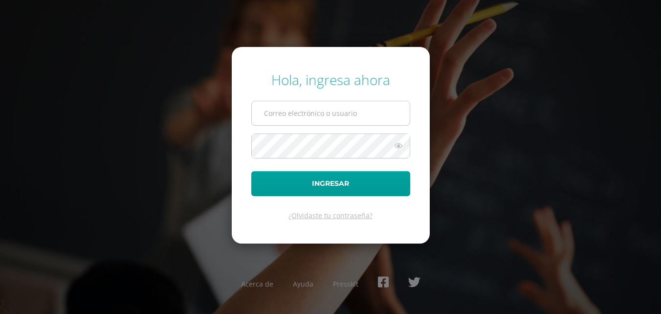
click at [327, 113] on input "text" at bounding box center [331, 113] width 158 height 24
type input "lortiz@colegiost.edu.gt"
click at [251, 171] on button "Ingresar" at bounding box center [330, 183] width 159 height 25
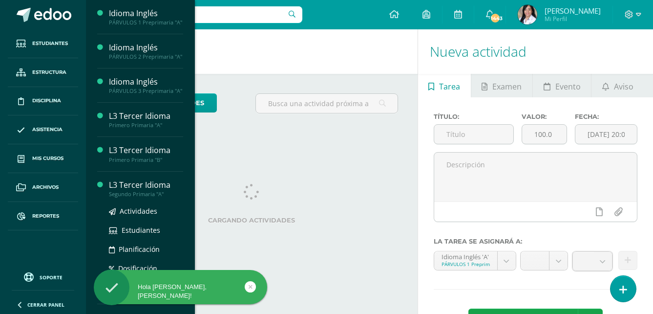
scroll to position [195, 0]
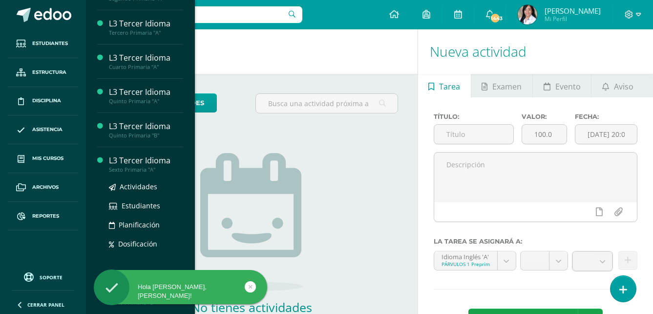
click at [135, 173] on div "Sexto Primaria "A"" at bounding box center [146, 169] width 74 height 7
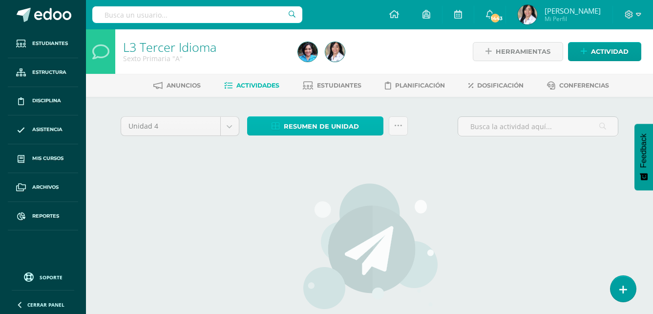
click at [356, 134] on span "Resumen de unidad" at bounding box center [321, 126] width 75 height 18
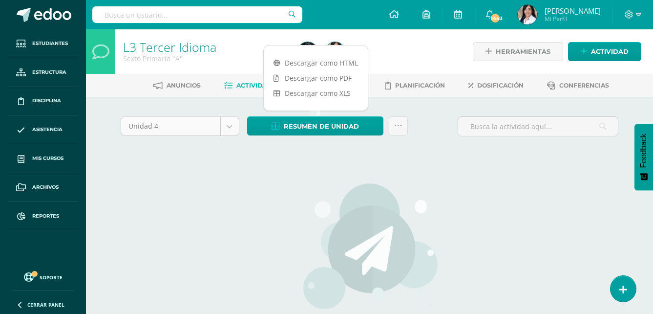
click at [236, 126] on body "Estudiantes Estructura Disciplina Asistencia Mis cursos Archivos Reportes Sopor…" at bounding box center [326, 210] width 653 height 420
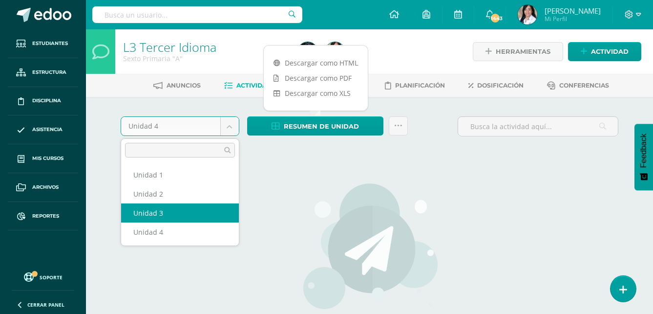
select select "Unidad 3"
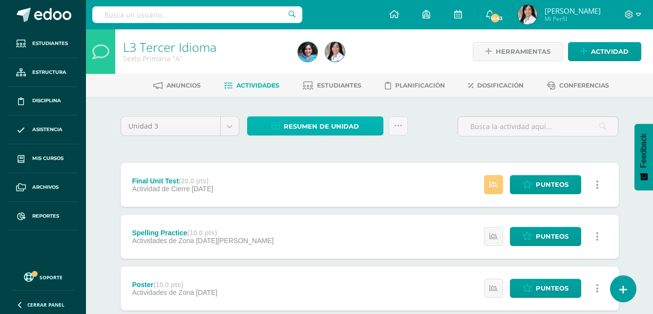
click at [322, 132] on span "Resumen de unidad" at bounding box center [321, 126] width 75 height 18
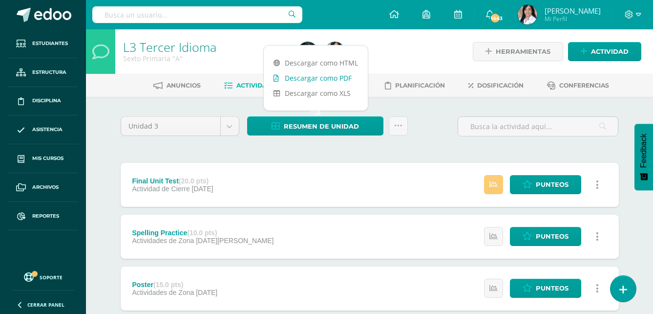
click at [314, 76] on link "Descargar como PDF" at bounding box center [316, 77] width 104 height 15
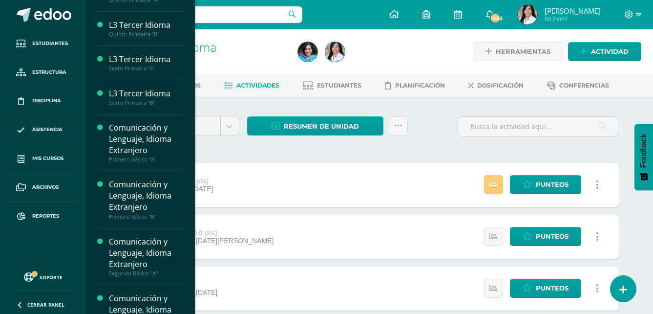
scroll to position [580, 0]
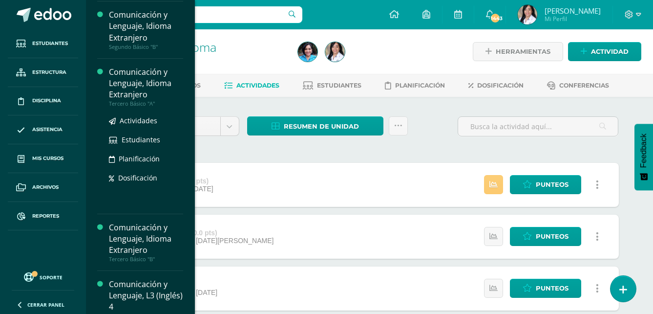
click at [148, 107] on div "Tercero Básico "A"" at bounding box center [146, 103] width 74 height 7
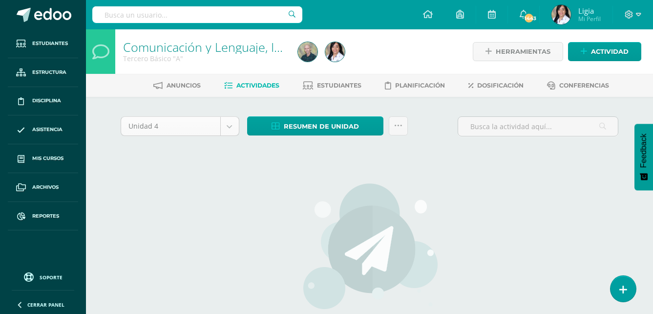
click at [227, 129] on body "Estudiantes Estructura Disciplina Asistencia Mis cursos Archivos Reportes Sopor…" at bounding box center [326, 210] width 653 height 420
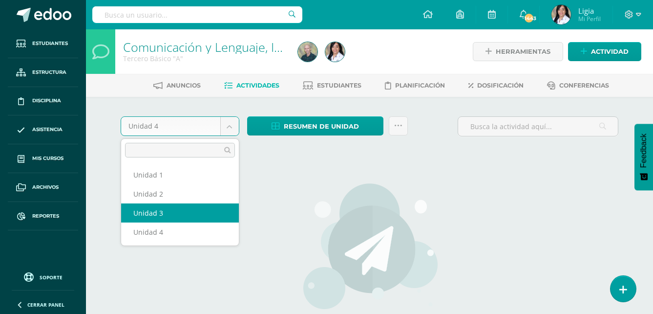
select select "Unidad 3"
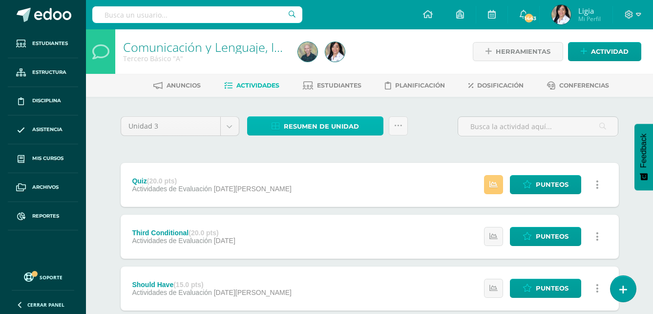
click at [374, 128] on link "Resumen de unidad" at bounding box center [315, 125] width 136 height 19
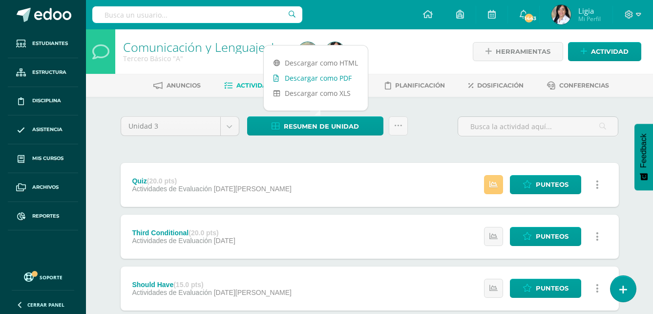
click at [342, 78] on link "Descargar como PDF" at bounding box center [316, 77] width 104 height 15
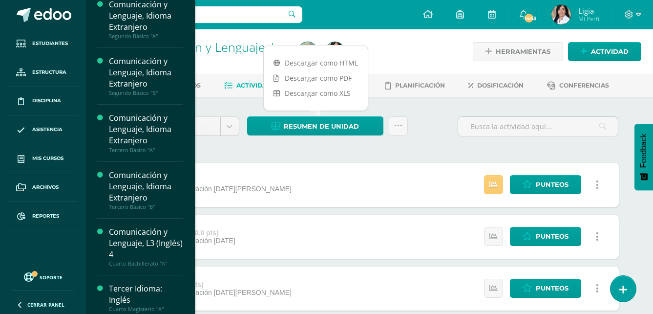
scroll to position [633, 0]
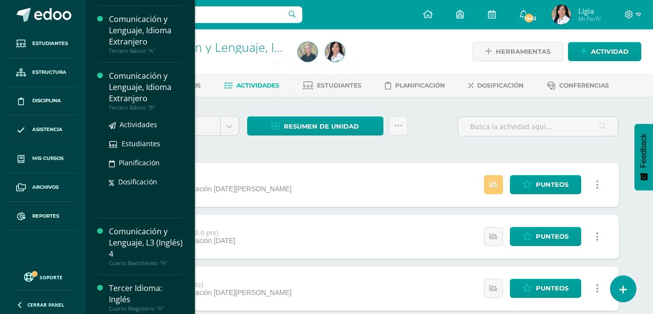
click at [149, 111] on div "Tercero Básico "B"" at bounding box center [146, 107] width 74 height 7
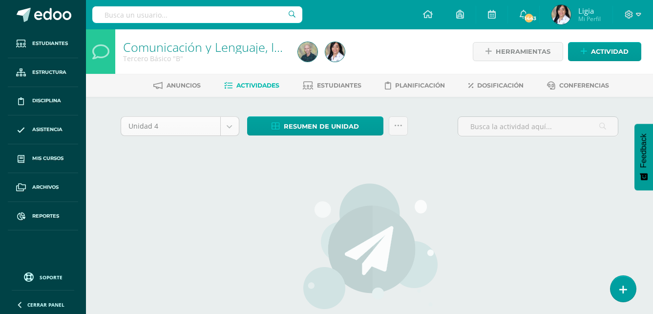
click at [235, 132] on body "Estudiantes Estructura Disciplina Asistencia Mis cursos Archivos Reportes Sopor…" at bounding box center [326, 210] width 653 height 420
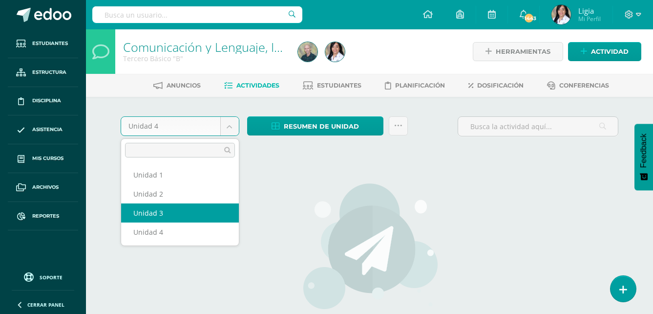
select select "Unidad 3"
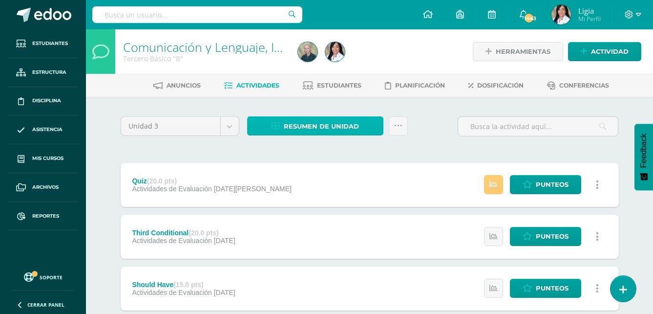
click at [326, 130] on span "Resumen de unidad" at bounding box center [321, 126] width 75 height 18
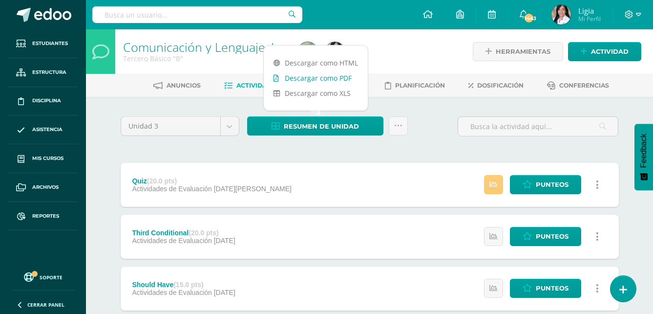
click at [332, 81] on link "Descargar como PDF" at bounding box center [316, 77] width 104 height 15
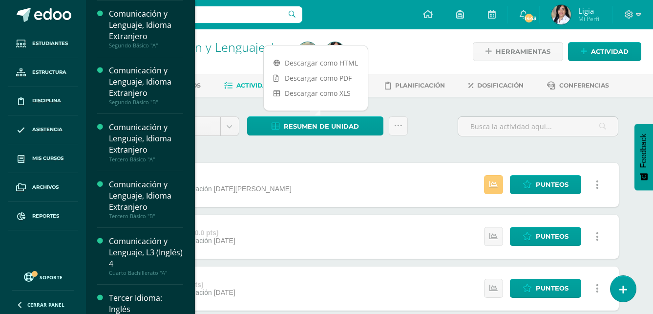
scroll to position [629, 0]
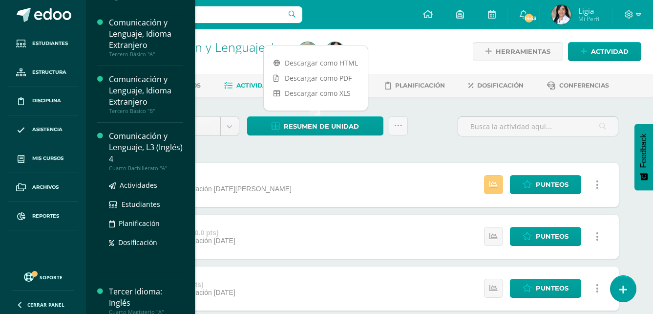
click at [149, 171] on div "Cuarto Bachillerato "A"" at bounding box center [146, 168] width 74 height 7
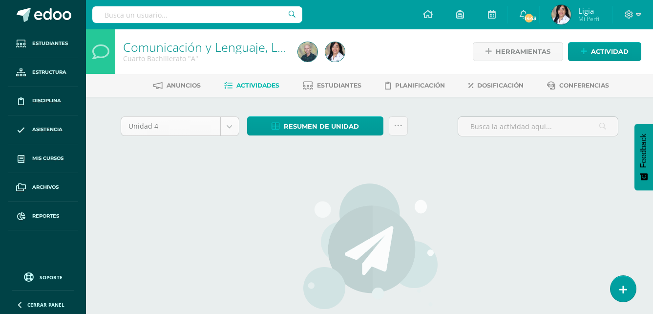
click at [233, 125] on body "Estudiantes Estructura Disciplina Asistencia Mis cursos Archivos Reportes Sopor…" at bounding box center [326, 210] width 653 height 420
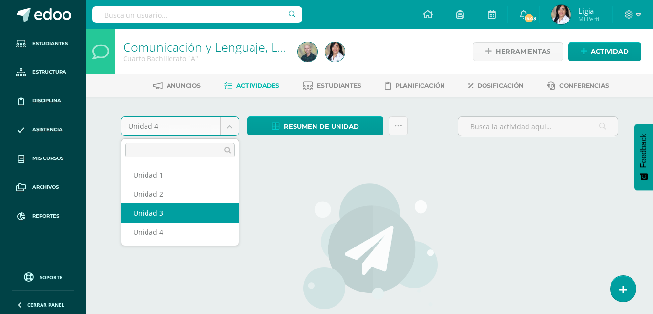
select select "Unidad 3"
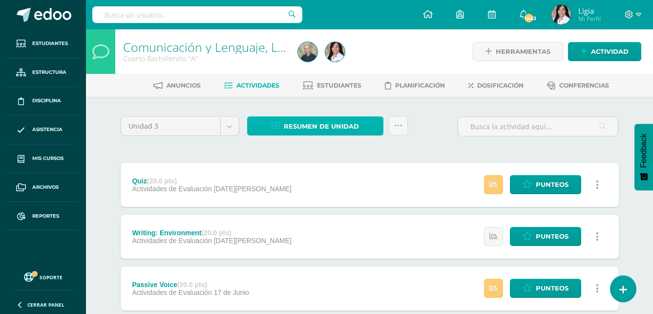
click at [358, 130] on span "Resumen de unidad" at bounding box center [321, 126] width 75 height 18
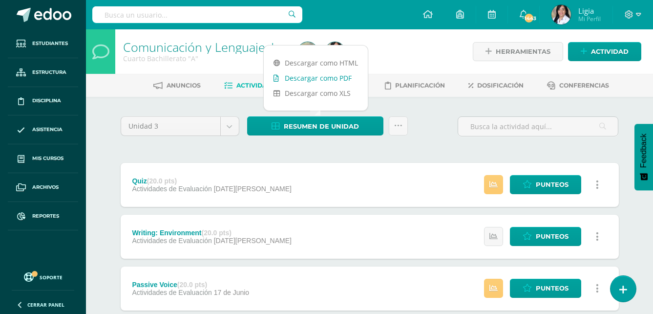
click at [343, 76] on link "Descargar como PDF" at bounding box center [316, 77] width 104 height 15
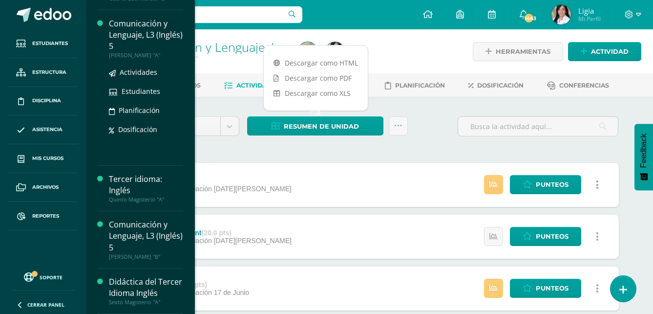
scroll to position [911, 0]
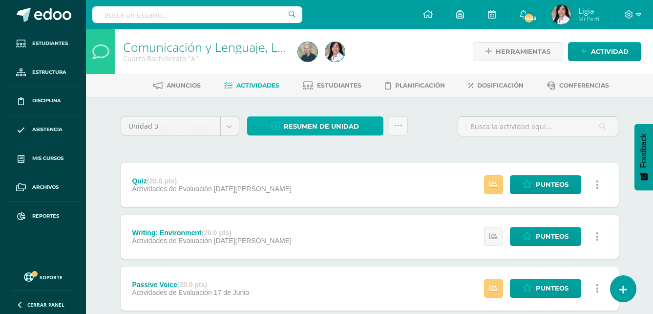
scroll to position [834, 0]
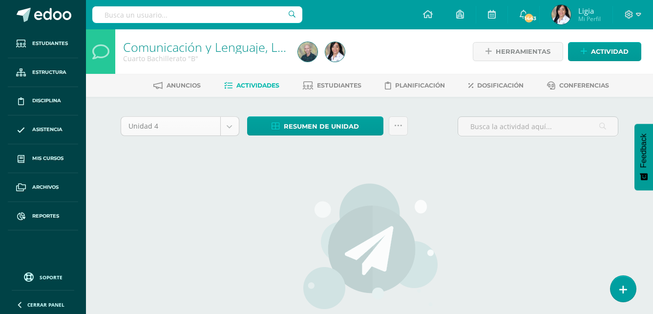
click at [230, 129] on body "Estudiantes Estructura Disciplina Asistencia Mis cursos Archivos Reportes Sopor…" at bounding box center [326, 210] width 653 height 420
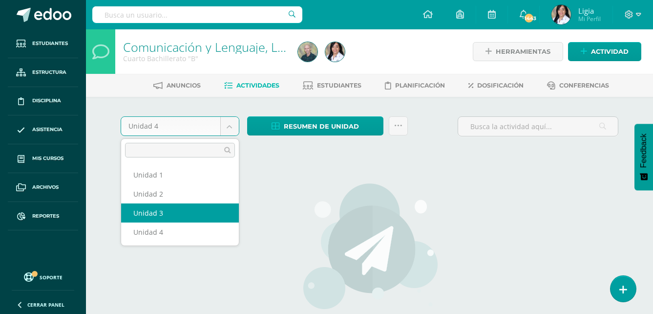
select select "Unidad 3"
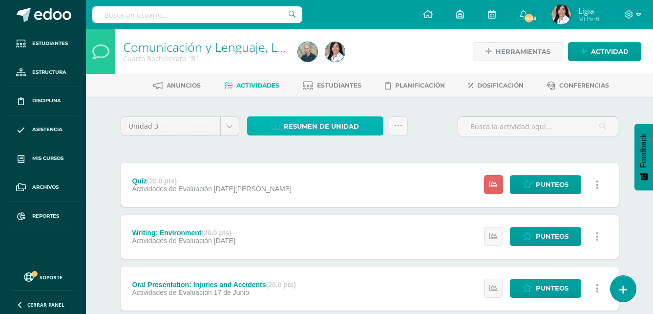
click at [338, 133] on span "Resumen de unidad" at bounding box center [321, 126] width 75 height 18
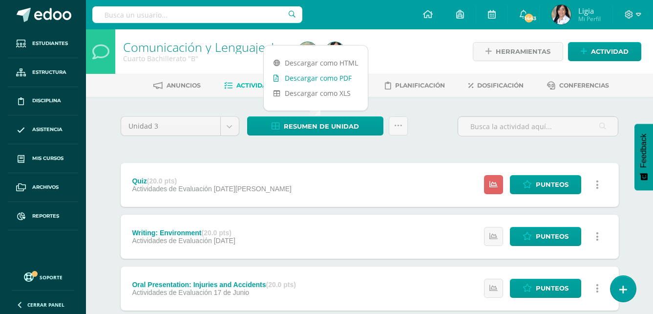
click at [331, 74] on link "Descargar como PDF" at bounding box center [316, 77] width 104 height 15
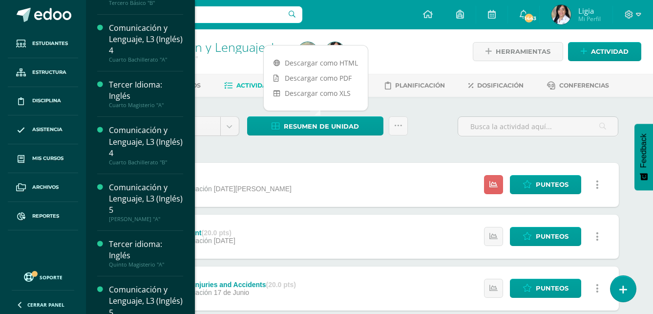
scroll to position [839, 0]
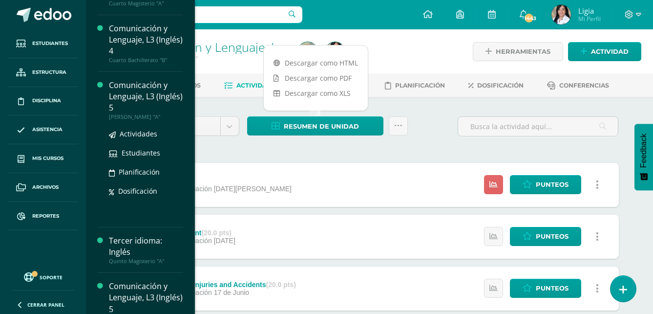
click at [153, 120] on div "[PERSON_NAME] "A"" at bounding box center [146, 116] width 74 height 7
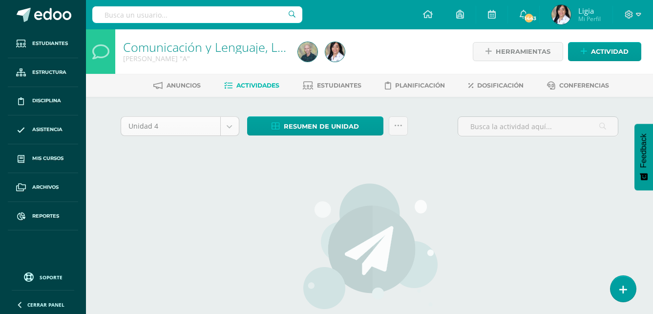
click at [233, 130] on body "Estudiantes Estructura Disciplina Asistencia Mis cursos Archivos Reportes Sopor…" at bounding box center [326, 210] width 653 height 420
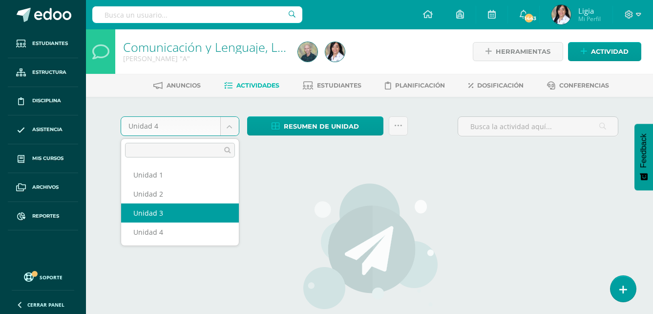
select select "Unidad 3"
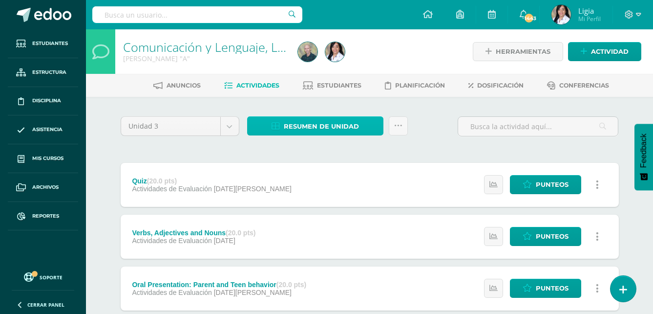
click at [312, 129] on span "Resumen de unidad" at bounding box center [321, 126] width 75 height 18
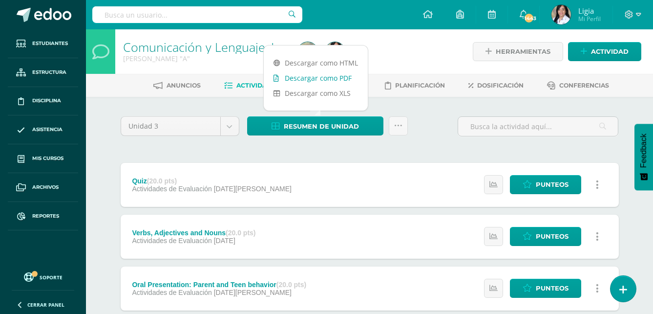
click at [322, 79] on link "Descargar como PDF" at bounding box center [316, 77] width 104 height 15
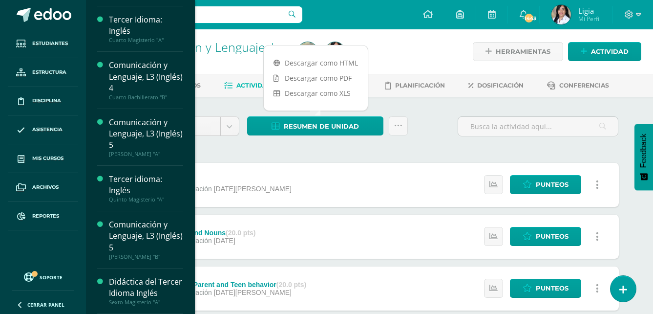
scroll to position [926, 0]
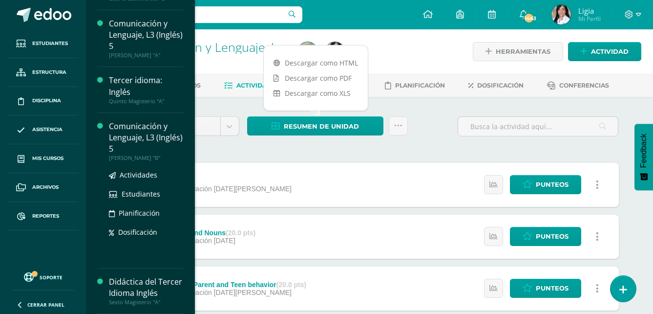
click at [152, 154] on div "[PERSON_NAME] "B"" at bounding box center [146, 157] width 74 height 7
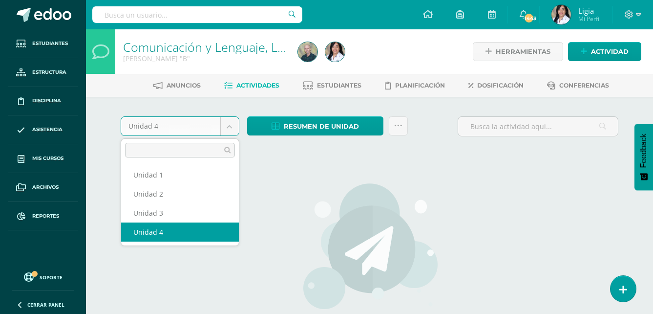
click at [229, 135] on body "Estudiantes Estructura Disciplina Asistencia Mis cursos Archivos Reportes Sopor…" at bounding box center [326, 210] width 653 height 420
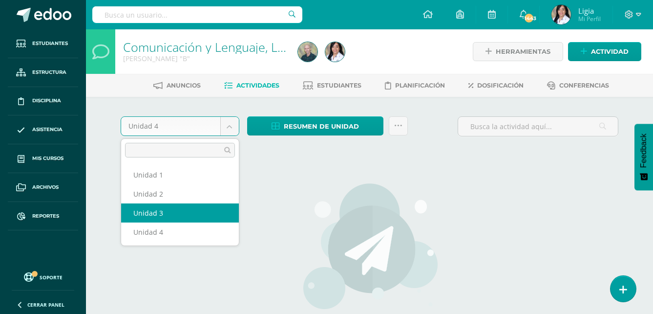
select select "Unidad 3"
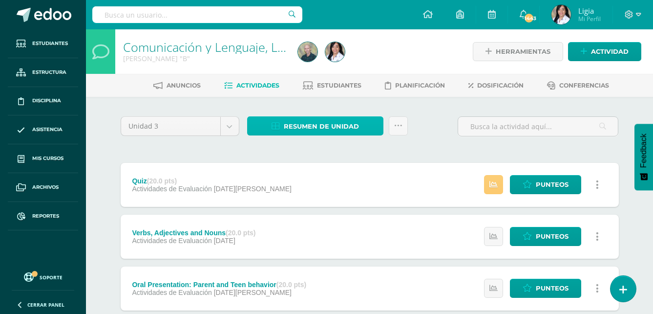
click at [337, 131] on span "Resumen de unidad" at bounding box center [321, 126] width 75 height 18
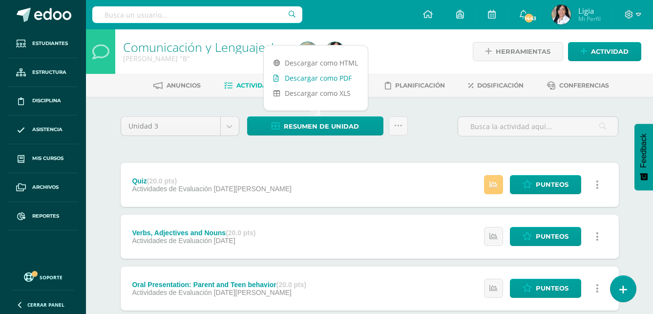
click at [337, 79] on link "Descargar como PDF" at bounding box center [316, 77] width 104 height 15
click at [422, 147] on div "Unidad 3 Unidad 1 Unidad 2 Unidad 3 Unidad 4 Resumen de unidad Enviar punteos a…" at bounding box center [370, 287] width 506 height 343
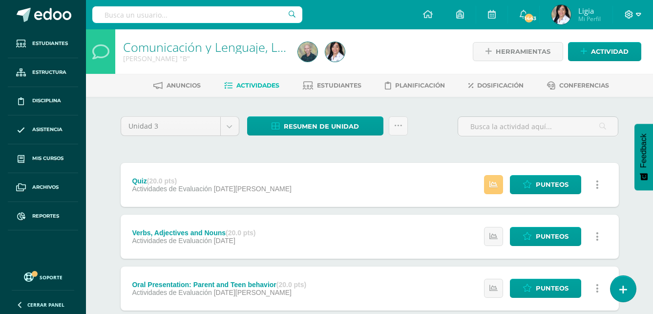
click at [638, 13] on icon at bounding box center [638, 14] width 5 height 3
click at [626, 72] on link "Cerrar sesión" at bounding box center [602, 67] width 77 height 14
